Goal: Task Accomplishment & Management: Use online tool/utility

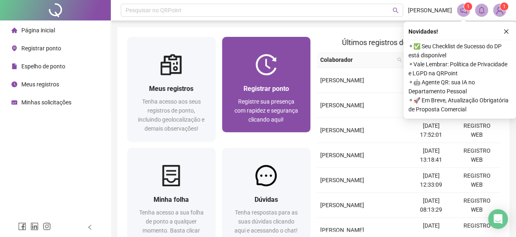
click at [248, 82] on div "Registrar ponto Registre sua presença com rapidez e segurança clicando aqui!" at bounding box center [266, 103] width 88 height 57
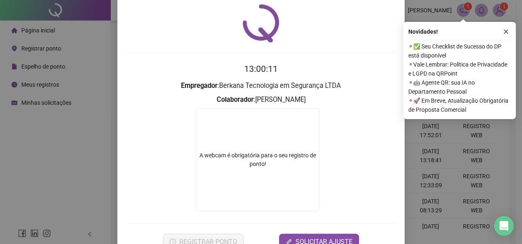
scroll to position [49, 0]
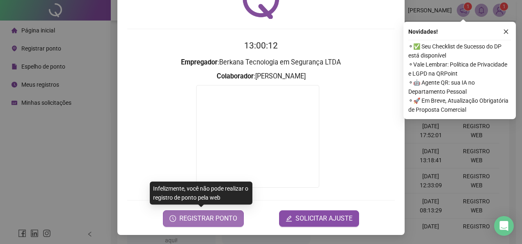
click at [222, 213] on span "REGISTRAR PONTO" at bounding box center [208, 218] width 58 height 10
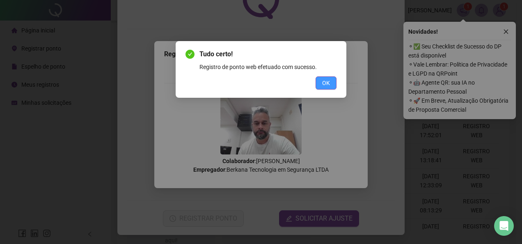
click at [332, 81] on button "OK" at bounding box center [325, 82] width 21 height 13
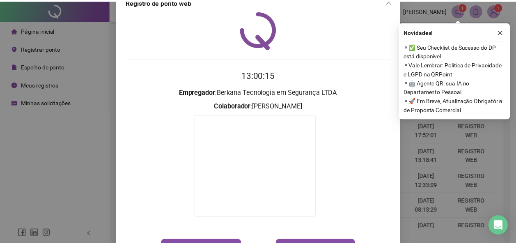
scroll to position [0, 0]
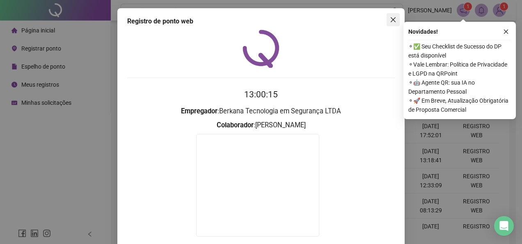
click at [391, 23] on icon "close" at bounding box center [393, 19] width 7 height 7
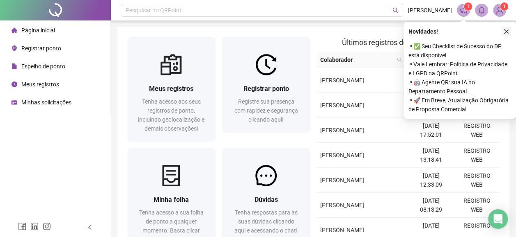
click at [506, 31] on icon "close" at bounding box center [506, 32] width 6 height 6
